Goal: Check status: Check status

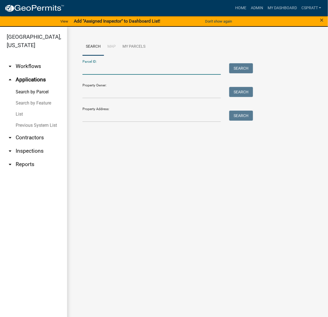
click at [99, 75] on input "Parcel ID:" at bounding box center [151, 68] width 138 height 11
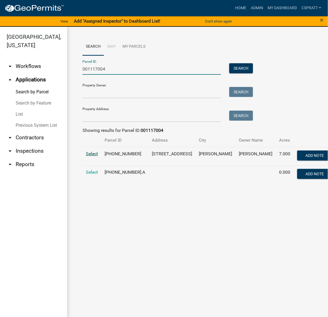
type input "001117004"
click at [91, 157] on span "Select" at bounding box center [92, 153] width 12 height 5
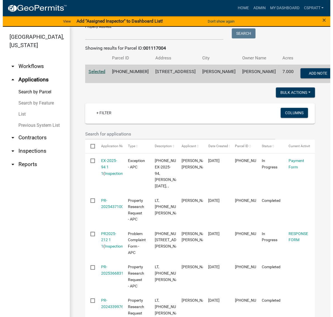
scroll to position [105, 0]
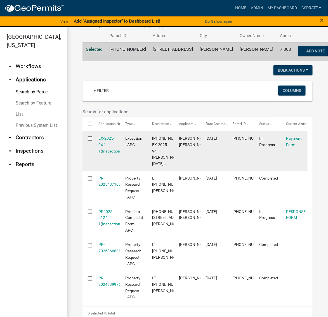
click at [107, 154] on div "EX-2025-94 1 1 ( Inspections )" at bounding box center [107, 144] width 16 height 19
click at [105, 154] on link "EX-2025-94 1 1" at bounding box center [107, 144] width 16 height 17
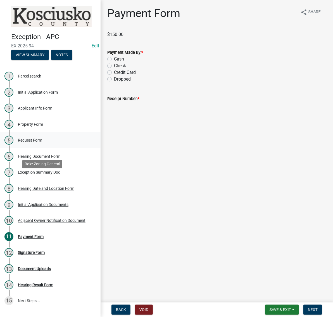
click at [40, 142] on div "Request Form" at bounding box center [30, 141] width 24 height 4
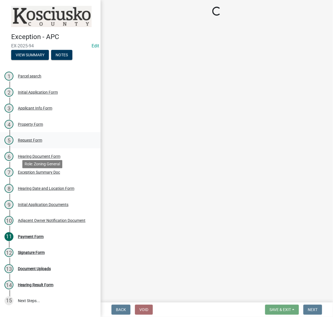
select select "7d7a1c2c-a1e9-45cd-abee-9fc0d9f64134"
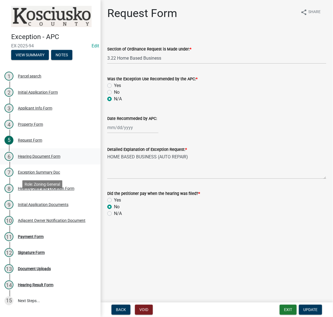
click at [38, 159] on div "Hearing Document Form" at bounding box center [39, 157] width 42 height 4
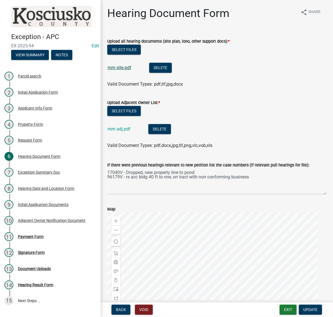
click at [129, 70] on link "mm site.pdf" at bounding box center [120, 67] width 24 height 5
click at [60, 175] on div "Exception Summary Doc" at bounding box center [39, 173] width 42 height 4
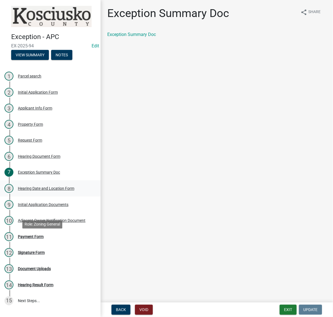
click at [53, 191] on div "Hearing Date and Location Form" at bounding box center [46, 189] width 56 height 4
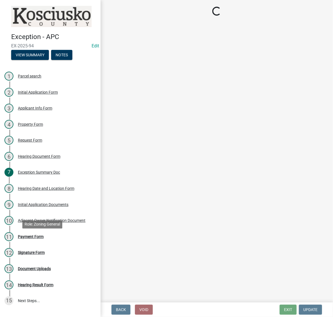
select select "a48e76f8-de41-403b-83ad-1628186786b9"
select select "9dcac0a2-b0c4-4f3b-8637-840d2209bdca"
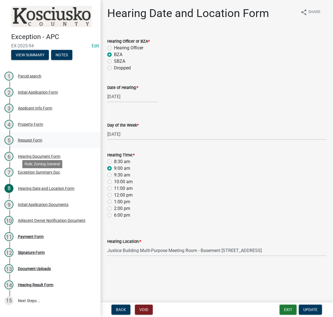
click at [41, 142] on div "Request Form" at bounding box center [30, 141] width 24 height 4
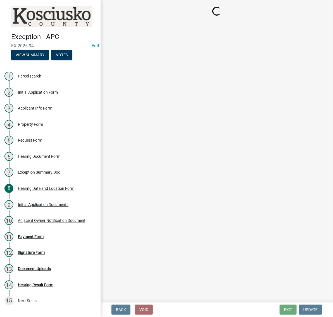
select select "7d7a1c2c-a1e9-45cd-abee-9fc0d9f64134"
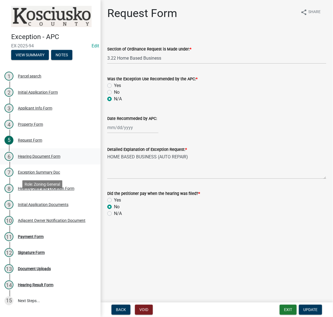
click at [22, 161] on div "6 Hearing Document Form" at bounding box center [47, 156] width 87 height 9
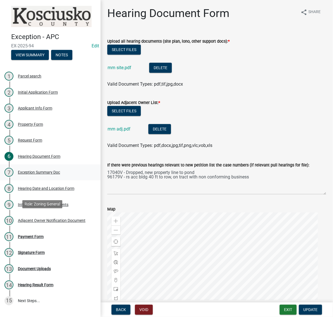
click at [45, 175] on div "Exception Summary Doc" at bounding box center [39, 173] width 42 height 4
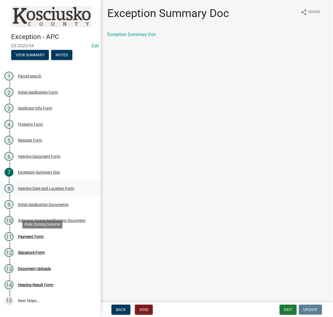
click at [43, 197] on link "8 Hearing Date and Location Form" at bounding box center [50, 189] width 101 height 16
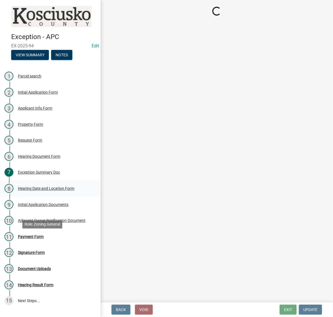
select select "a48e76f8-de41-403b-83ad-1628186786b9"
select select "9dcac0a2-b0c4-4f3b-8637-840d2209bdca"
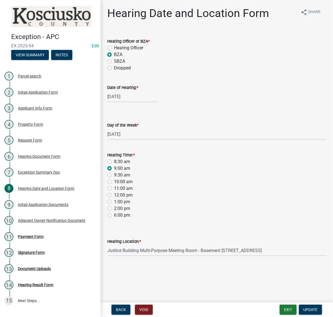
scroll to position [66, 0]
click at [32, 126] on div "Property Form" at bounding box center [30, 125] width 25 height 4
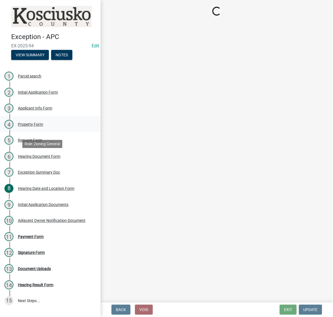
select select "ea119d11-e52e-4559-b746-af06211fe819"
select select "ad7cb692-d3a2-4504-bf9b-1c90717f2ce6"
select select "c4907745-124a-42b6-8414-4617f608e7c8"
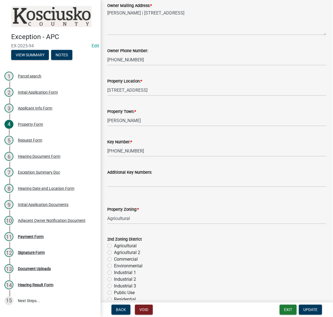
scroll to position [70, 0]
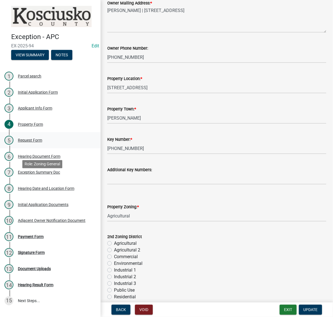
click at [35, 142] on div "Request Form" at bounding box center [30, 141] width 24 height 4
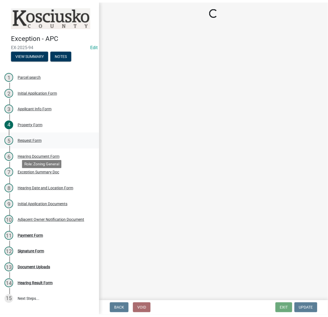
scroll to position [0, 0]
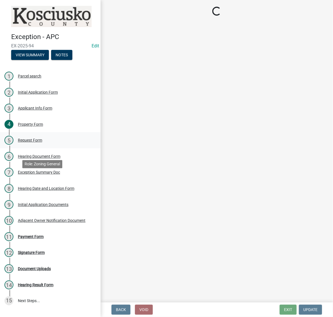
select select "7d7a1c2c-a1e9-45cd-abee-9fc0d9f64134"
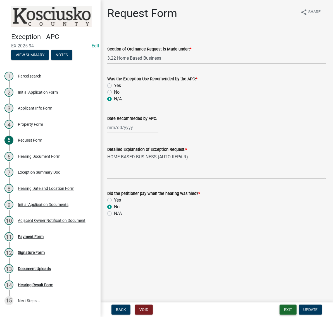
click at [280, 309] on button "Exit" at bounding box center [288, 310] width 17 height 10
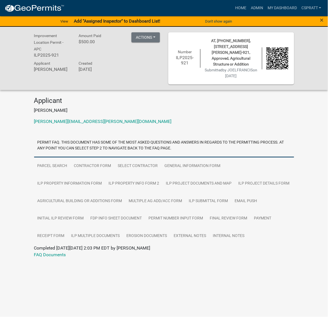
scroll to position [35, 0]
click at [235, 176] on link "ILP Project Documents and Map" at bounding box center [199, 184] width 72 height 18
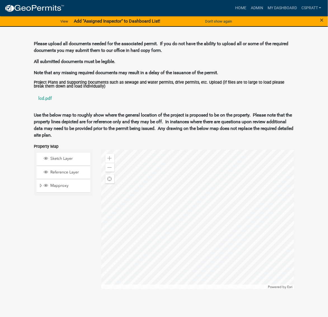
scroll to position [873, 0]
click at [49, 105] on link "lcd.pdf" at bounding box center [164, 98] width 260 height 13
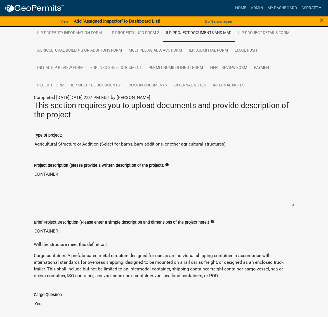
scroll to position [105, 0]
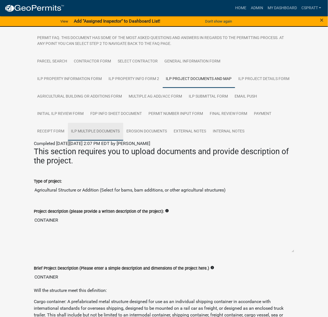
click at [114, 141] on link "ILP Multiple Documents" at bounding box center [95, 132] width 55 height 18
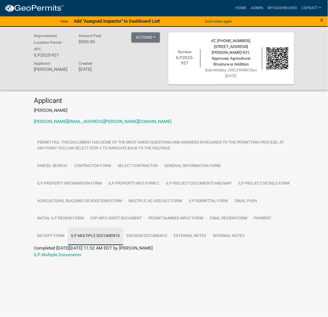
scroll to position [63, 0]
click at [83, 259] on div "ILP Multiple Documents" at bounding box center [164, 255] width 268 height 7
click at [75, 258] on link "ILP Multiple Documents" at bounding box center [57, 255] width 47 height 5
click at [233, 10] on link "Home" at bounding box center [241, 8] width 16 height 11
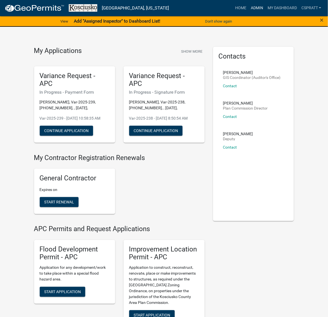
click at [248, 13] on link "Admin" at bounding box center [256, 8] width 17 height 11
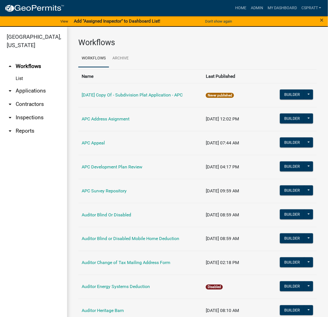
click at [35, 98] on link "arrow_drop_down Applications" at bounding box center [33, 90] width 67 height 13
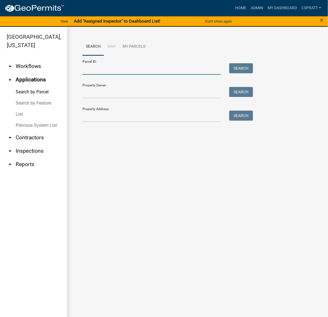
click at [90, 75] on input "Parcel ID:" at bounding box center [151, 68] width 138 height 11
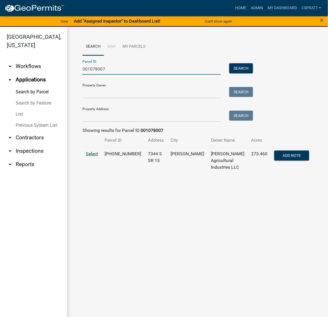
type input "001078007"
click at [96, 157] on span "Select" at bounding box center [92, 153] width 12 height 5
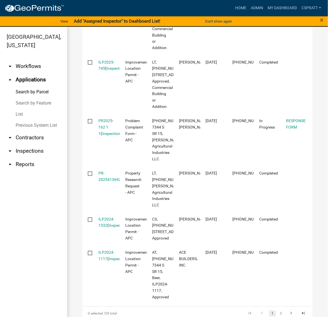
scroll to position [593, 0]
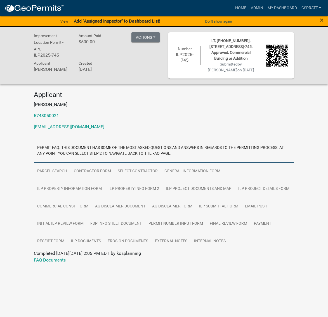
scroll to position [55, 0]
click at [235, 180] on link "ILP Project Documents and Map" at bounding box center [199, 189] width 72 height 18
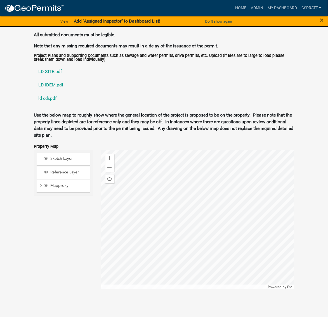
scroll to position [823, 0]
click at [58, 78] on link "LD SITE.pdf" at bounding box center [164, 71] width 260 height 13
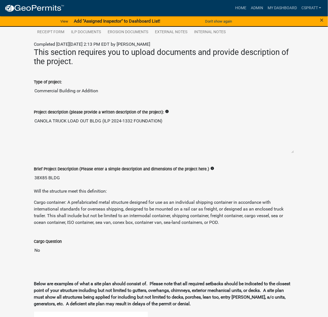
scroll to position [244, 0]
